Goal: Check status: Check status

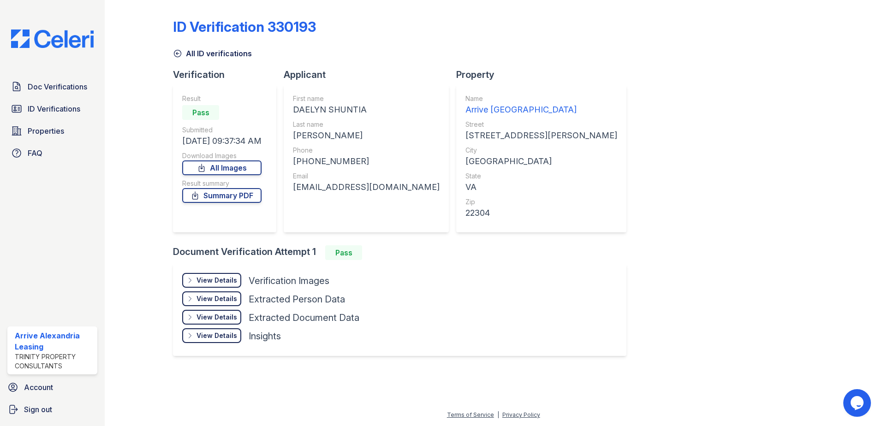
click at [37, 114] on span "ID Verifications" at bounding box center [54, 108] width 53 height 11
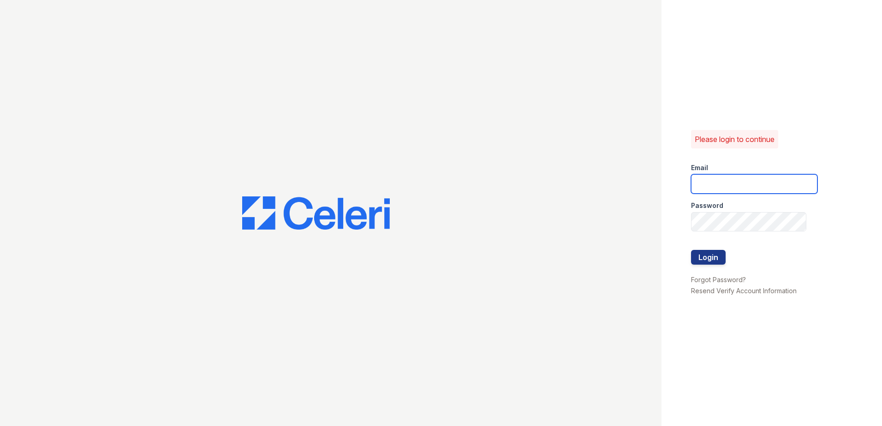
type input "arrivealexandria@trinity-pm.com"
click at [708, 259] on button "Login" at bounding box center [708, 257] width 35 height 15
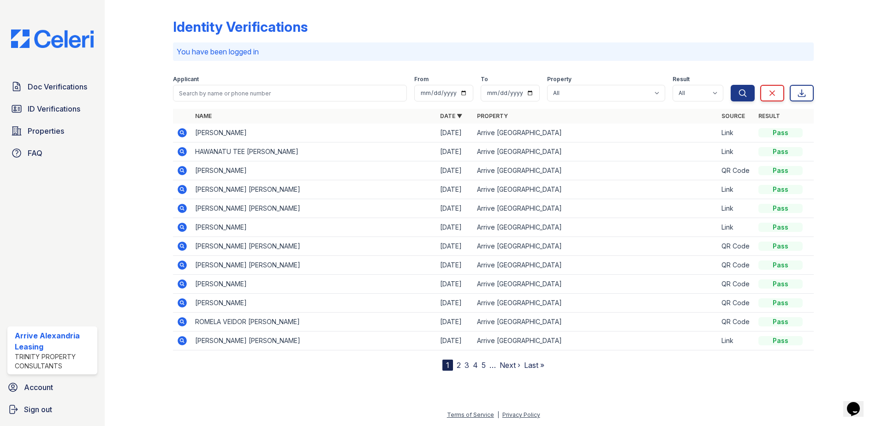
click at [176, 131] on td at bounding box center [182, 133] width 18 height 19
